Goal: Information Seeking & Learning: Learn about a topic

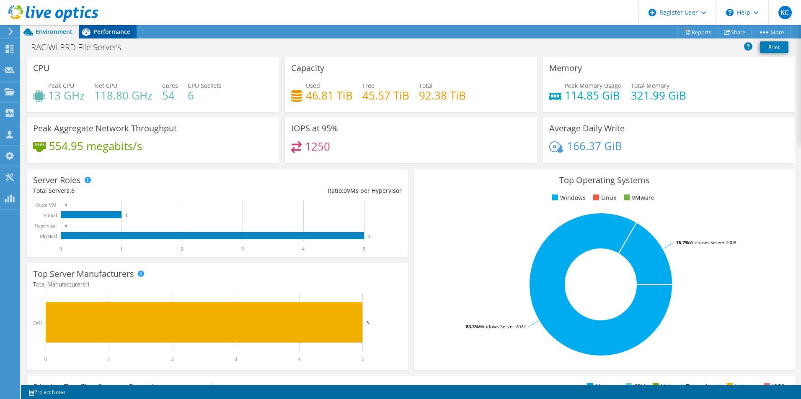
click at [118, 30] on span "Performance" at bounding box center [111, 32] width 37 height 8
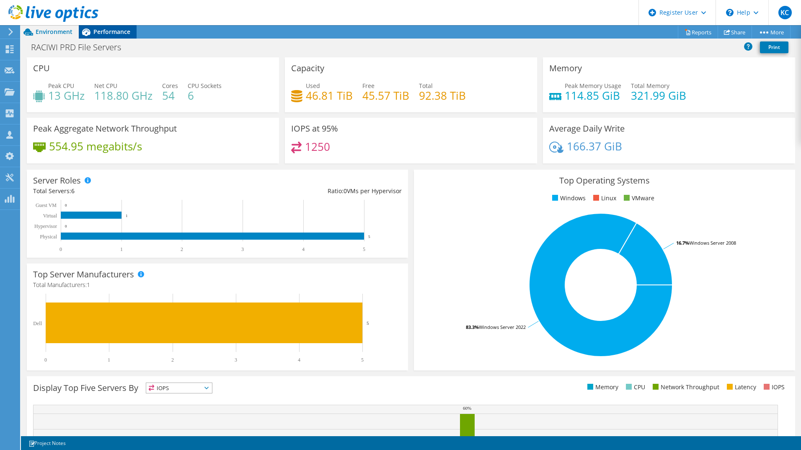
click at [128, 31] on span "Performance" at bounding box center [111, 32] width 37 height 8
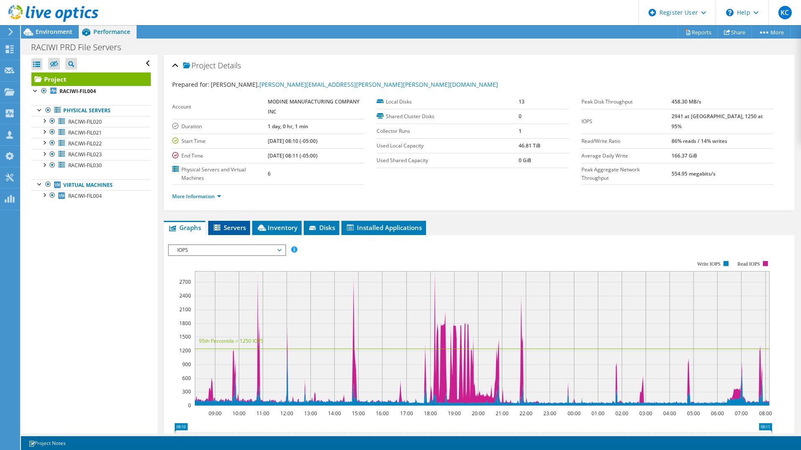
click at [219, 227] on icon at bounding box center [217, 227] width 7 height 6
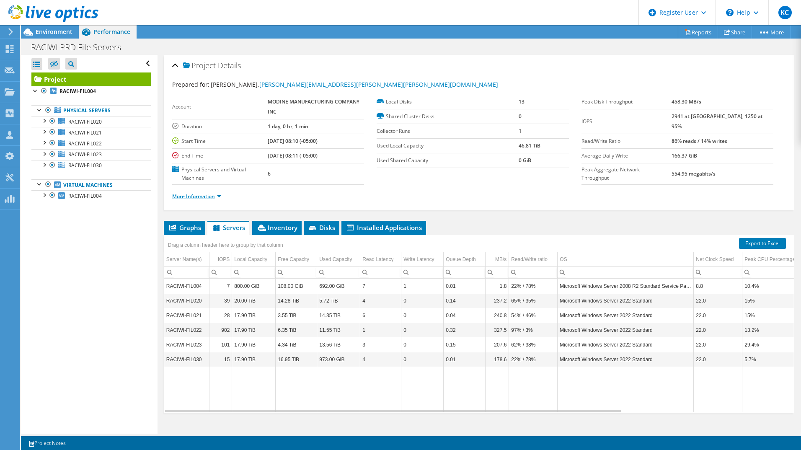
click at [215, 198] on link "More Information" at bounding box center [196, 196] width 49 height 7
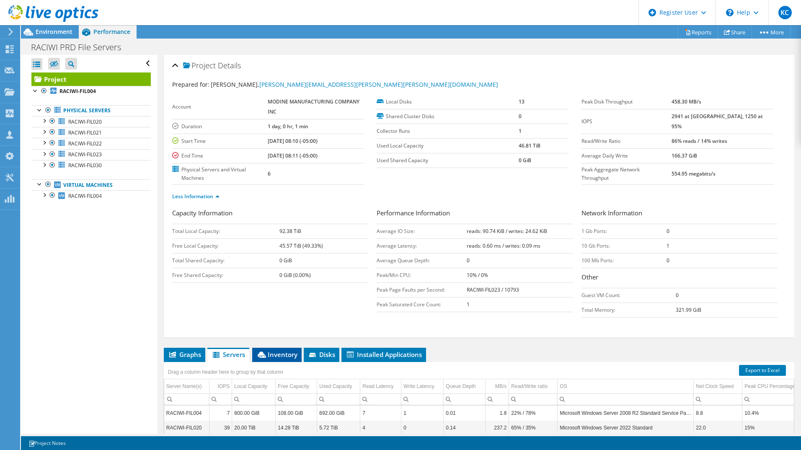
click at [294, 353] on span "Inventory" at bounding box center [276, 354] width 41 height 8
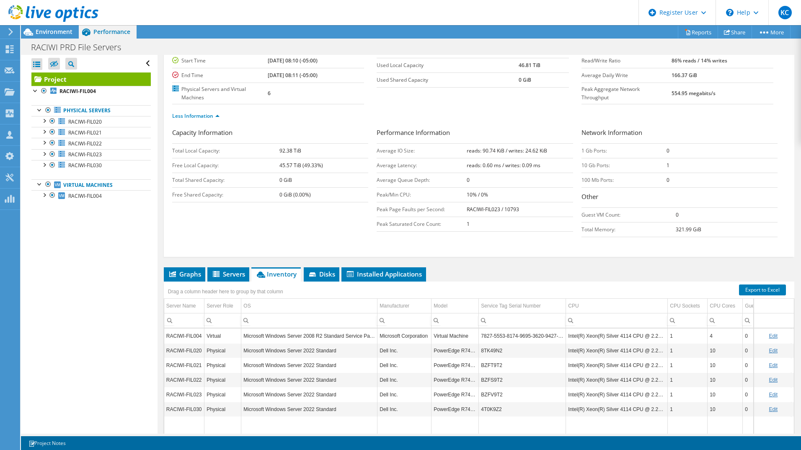
scroll to position [84, 0]
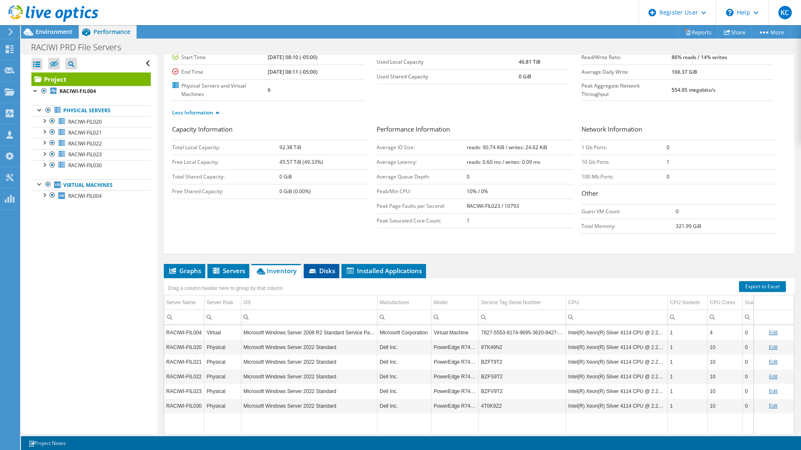
click at [325, 273] on span "Disks" at bounding box center [321, 270] width 27 height 8
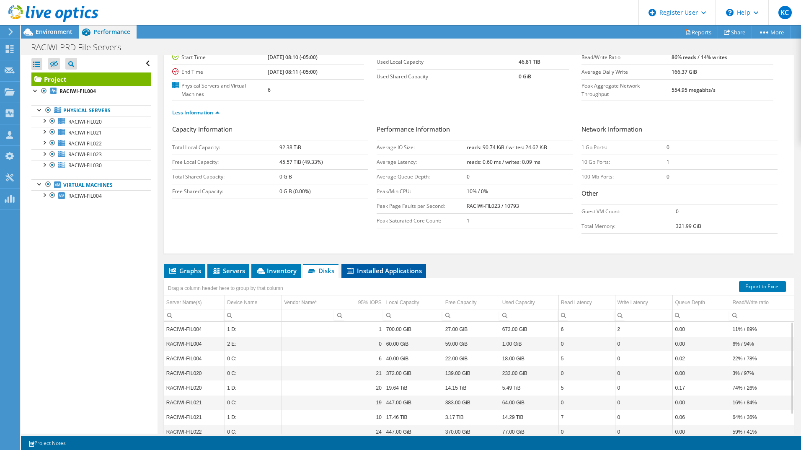
click at [396, 269] on span "Installed Applications" at bounding box center [383, 270] width 76 height 8
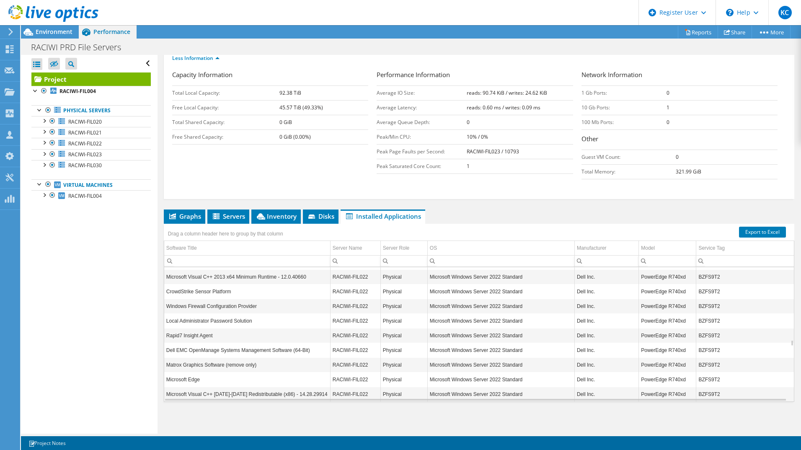
scroll to position [1558, 0]
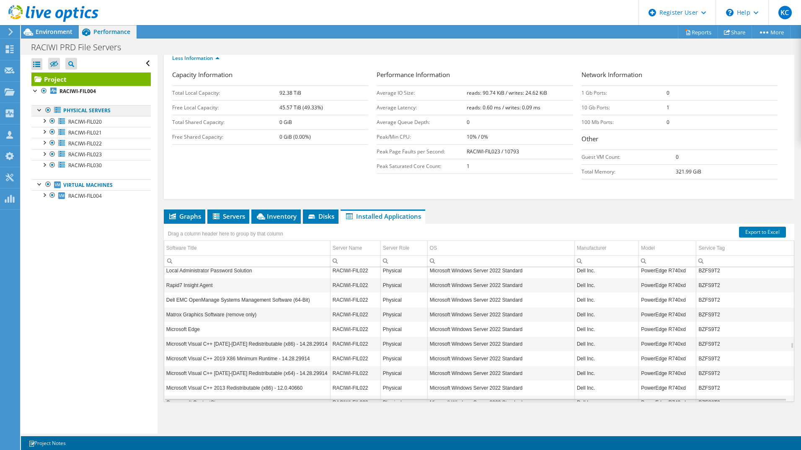
click at [38, 111] on div at bounding box center [40, 109] width 8 height 8
click at [45, 122] on div at bounding box center [44, 120] width 8 height 8
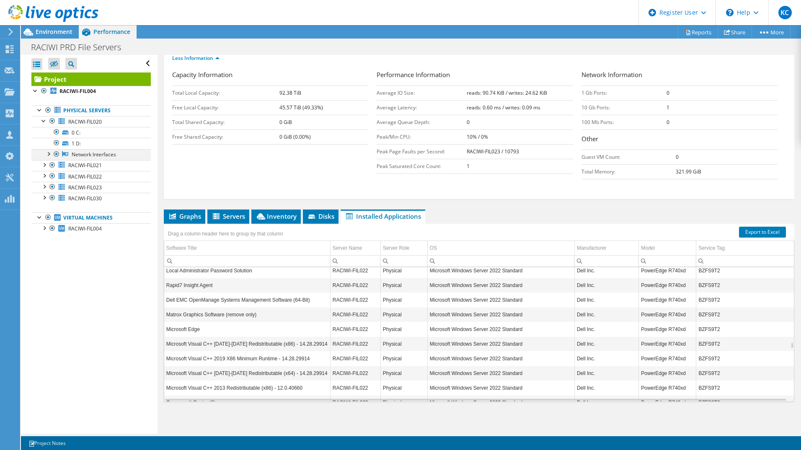
click at [49, 155] on div at bounding box center [48, 153] width 8 height 8
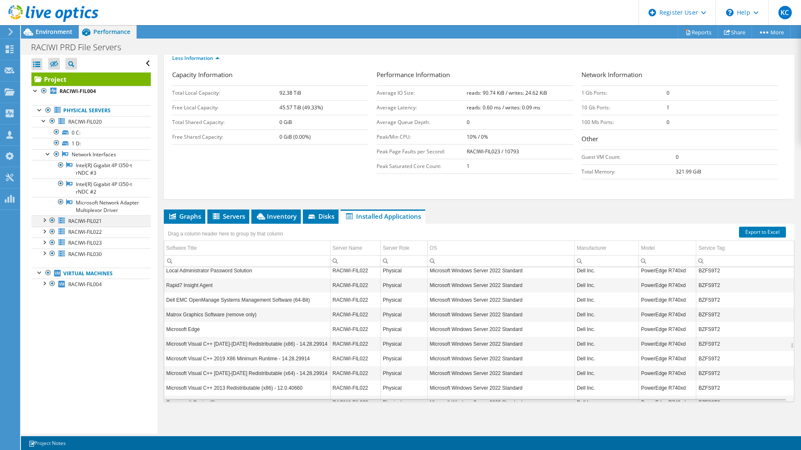
click at [44, 224] on div at bounding box center [44, 219] width 8 height 8
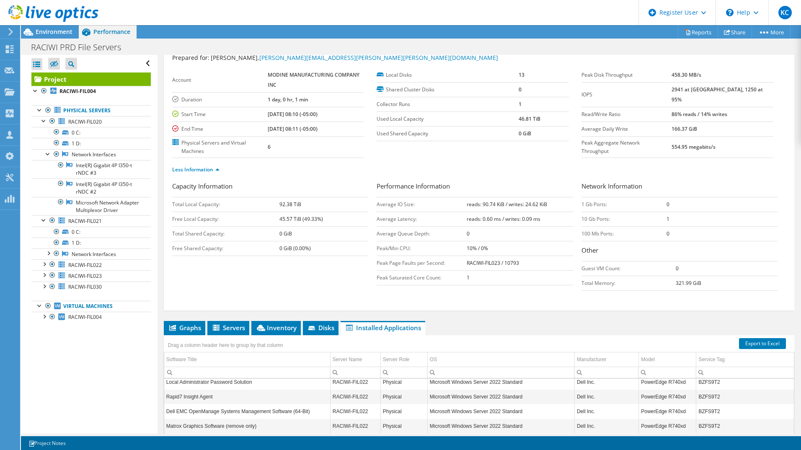
scroll to position [0, 0]
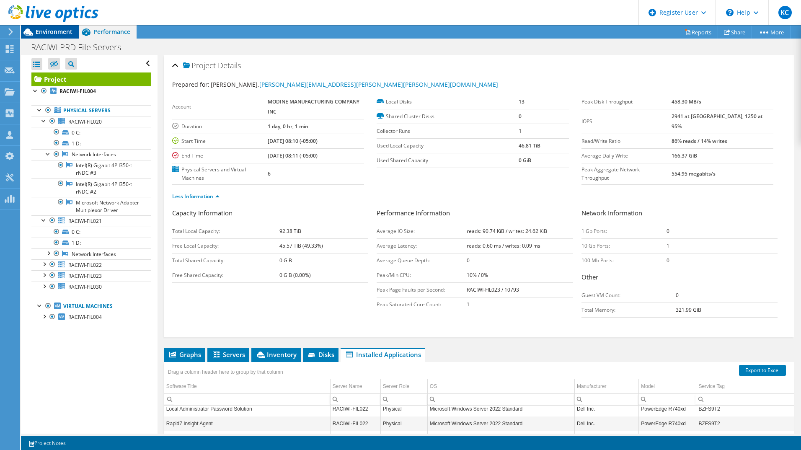
click at [57, 28] on span "Environment" at bounding box center [54, 32] width 37 height 8
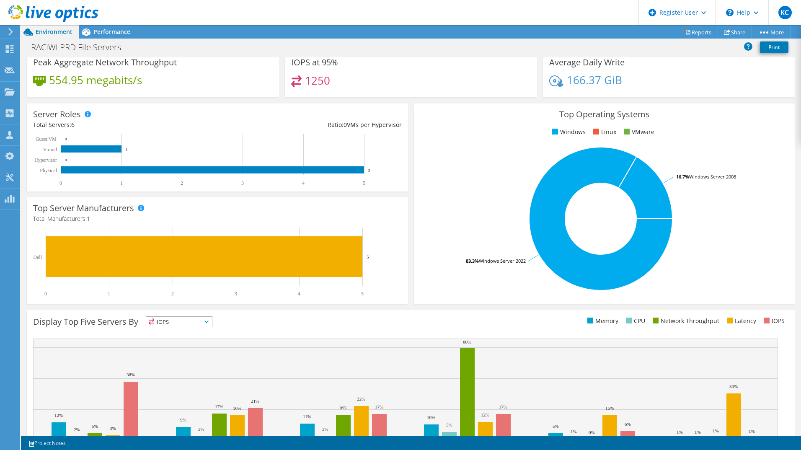
scroll to position [109, 0]
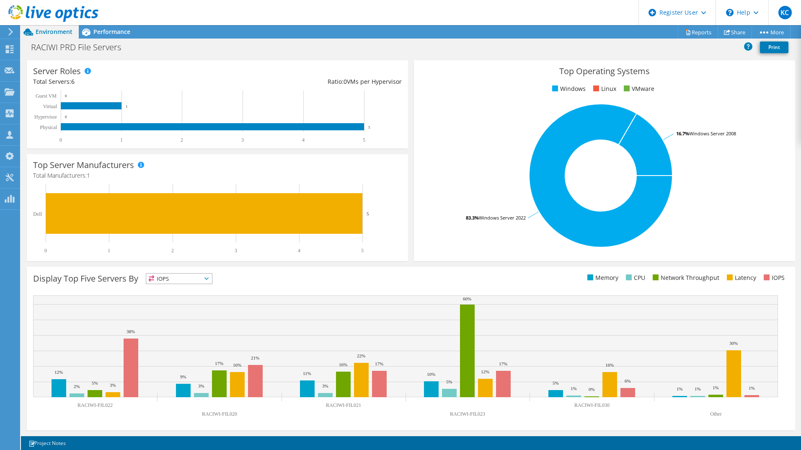
click at [187, 279] on span "IOPS" at bounding box center [179, 278] width 66 height 10
click at [190, 309] on li "CPU" at bounding box center [179, 313] width 66 height 12
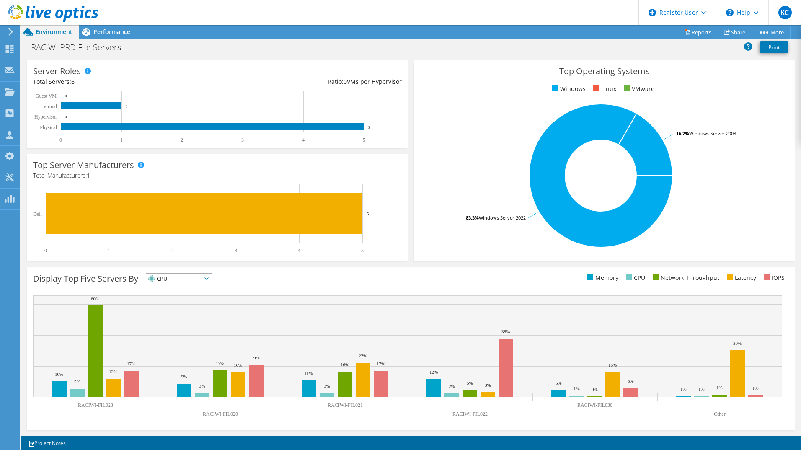
click at [181, 276] on span "CPU" at bounding box center [173, 278] width 55 height 10
click at [186, 330] on li "Network Throughput" at bounding box center [179, 325] width 66 height 12
click at [180, 279] on span "Network Throughput" at bounding box center [183, 278] width 74 height 10
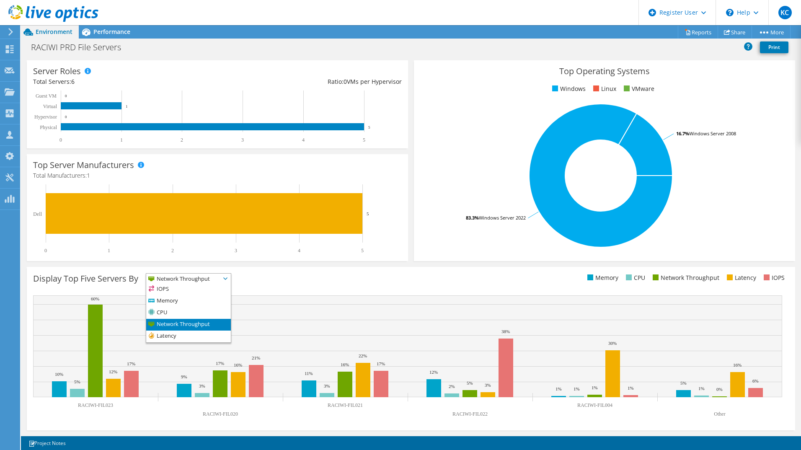
click at [195, 280] on span "Network Throughput" at bounding box center [183, 278] width 74 height 10
click at [202, 295] on li "Memory" at bounding box center [188, 301] width 85 height 12
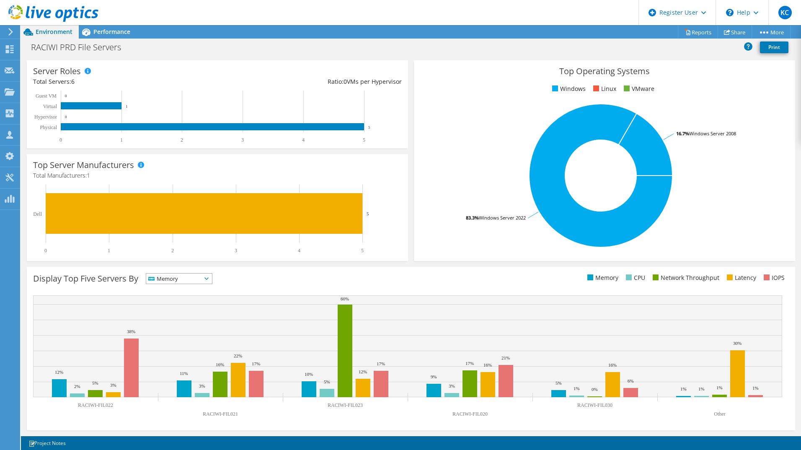
click at [201, 277] on span "Memory" at bounding box center [173, 278] width 55 height 10
click at [195, 314] on li "CPU" at bounding box center [179, 313] width 66 height 12
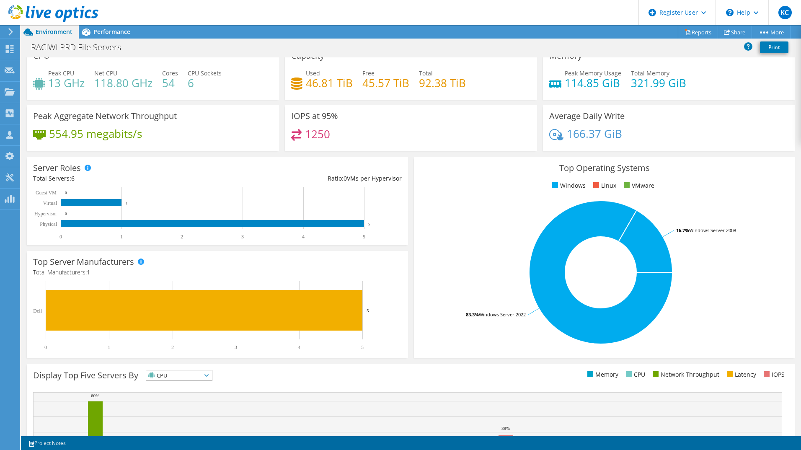
scroll to position [0, 0]
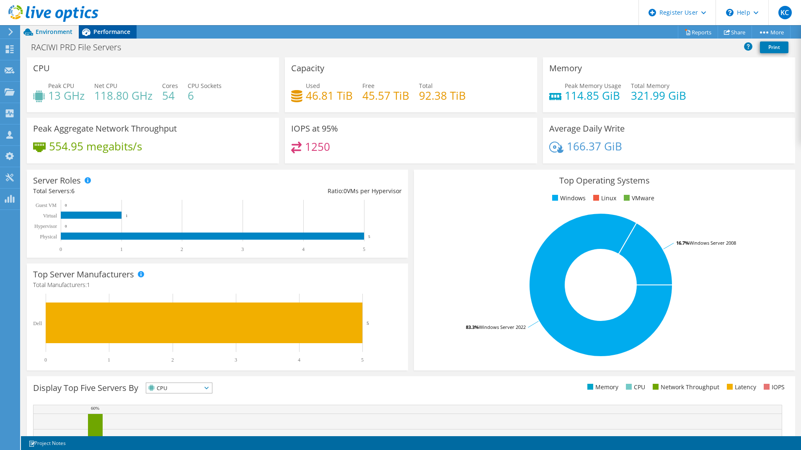
click at [93, 36] on div "Performance" at bounding box center [108, 31] width 58 height 13
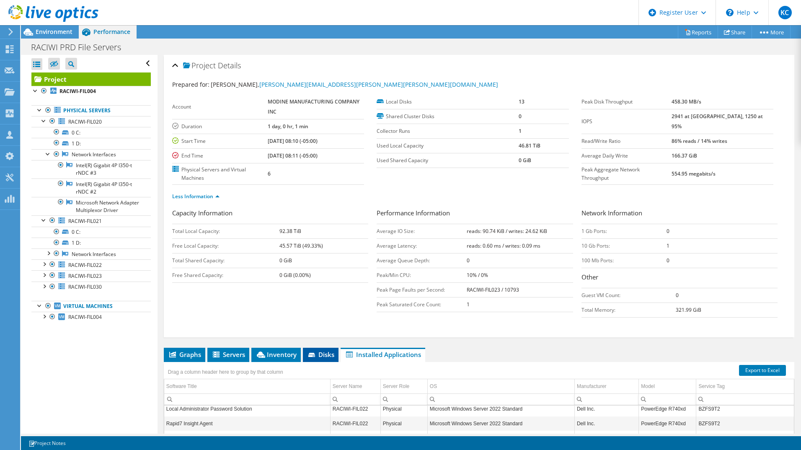
click at [322, 349] on li "Disks" at bounding box center [321, 355] width 36 height 14
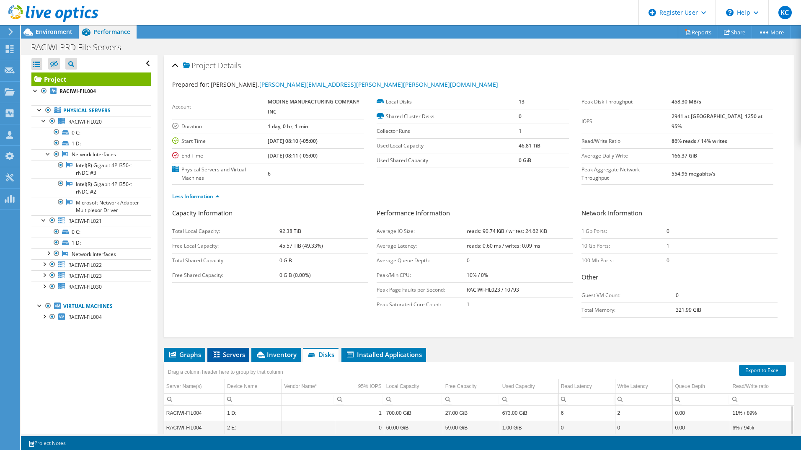
click at [222, 349] on li "Servers" at bounding box center [228, 355] width 42 height 14
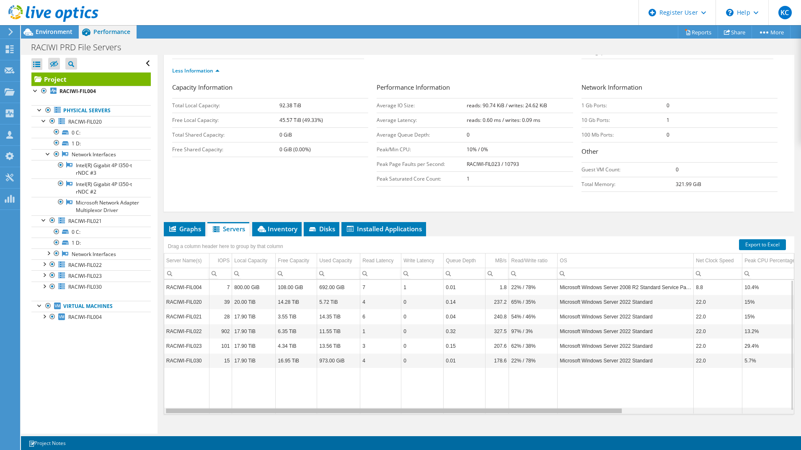
drag, startPoint x: 277, startPoint y: 410, endPoint x: 389, endPoint y: 426, distance: 113.0
click at [389, 426] on body "KC Dell User Keerthana C Keerthana.C1@dell.com Dell My Profile Log Out \n Help …" at bounding box center [400, 225] width 801 height 450
click at [389, 426] on div "Graphs Servers Inventory Hypervisor Disks Cluster Disks Installed Applications …" at bounding box center [479, 326] width 630 height 209
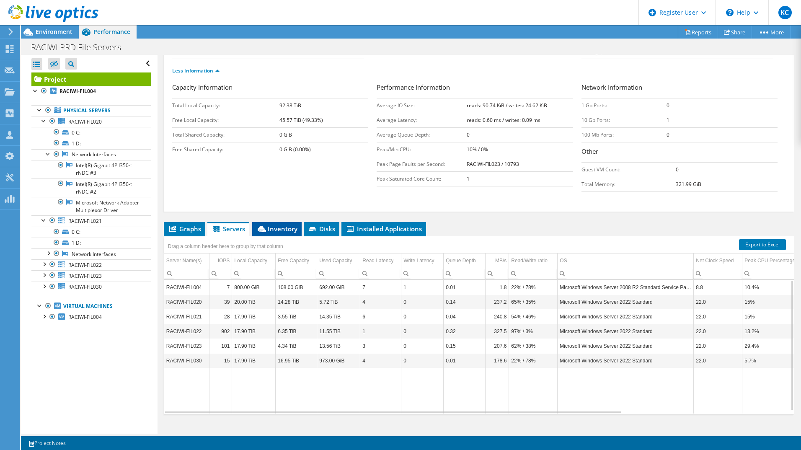
click at [278, 229] on span "Inventory" at bounding box center [276, 228] width 41 height 8
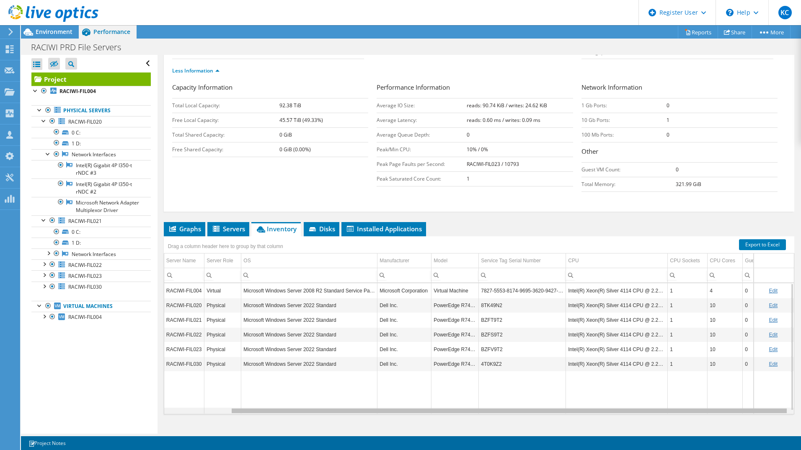
scroll to position [0, 75]
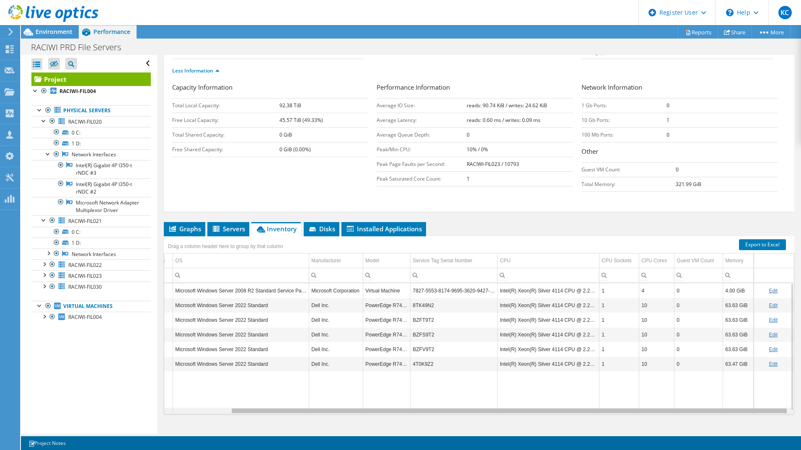
drag, startPoint x: 344, startPoint y: 412, endPoint x: 577, endPoint y: 414, distance: 233.3
click at [577, 414] on body "KC Dell User Keerthana C Keerthana.C1@dell.com Dell My Profile Log Out \n Help …" at bounding box center [400, 225] width 801 height 450
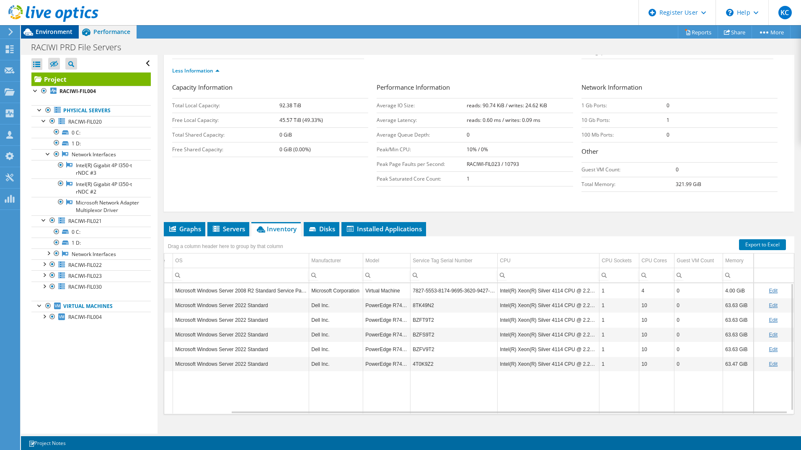
click at [53, 37] on div "Environment" at bounding box center [50, 31] width 58 height 13
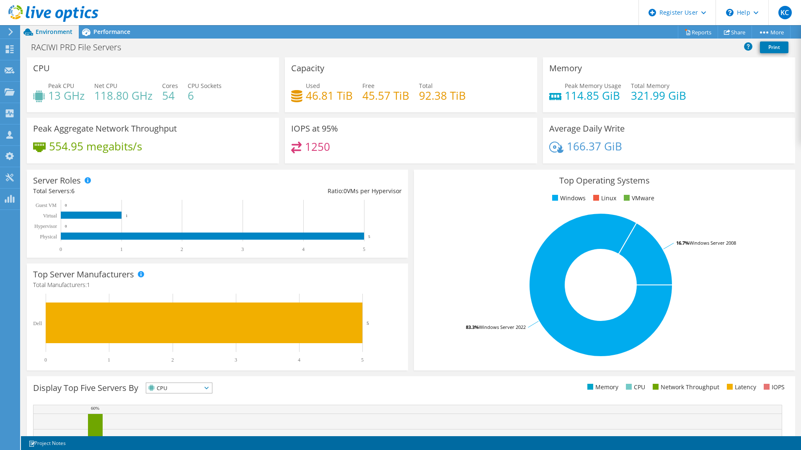
click at [295, 203] on rect at bounding box center [213, 226] width 361 height 52
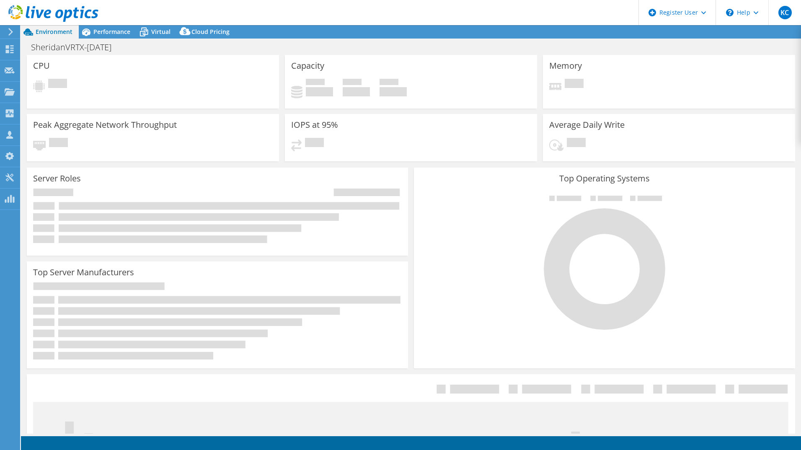
select select "USD"
